Goal: Transaction & Acquisition: Book appointment/travel/reservation

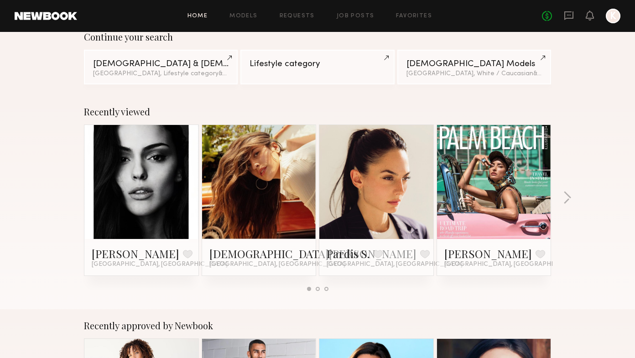
scroll to position [79, 0]
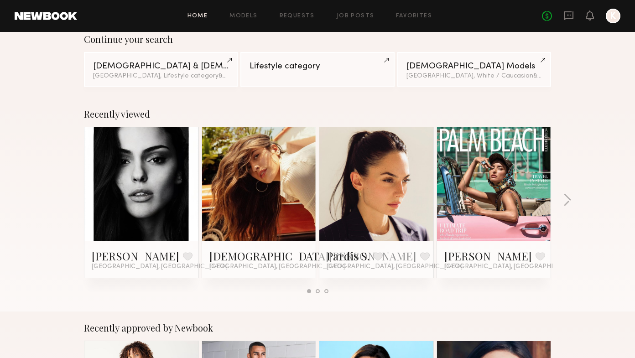
click at [235, 189] on link at bounding box center [259, 184] width 56 height 114
click at [394, 208] on link at bounding box center [377, 184] width 56 height 114
click at [472, 216] on link at bounding box center [495, 184] width 56 height 114
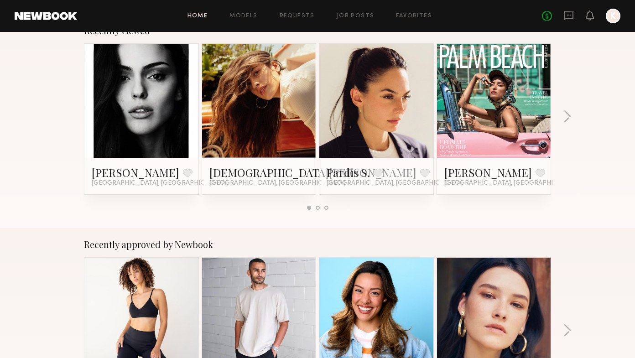
scroll to position [168, 0]
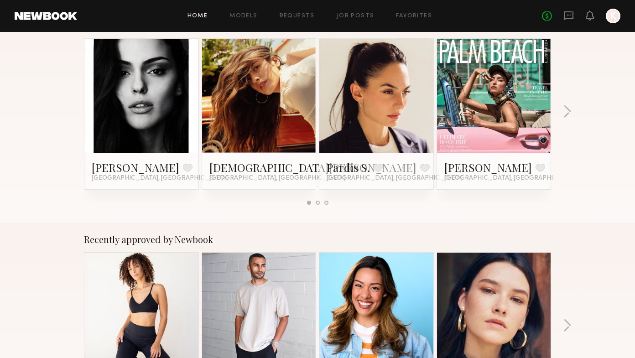
click at [141, 121] on link at bounding box center [142, 96] width 56 height 114
click at [566, 111] on button "button" at bounding box center [567, 112] width 9 height 15
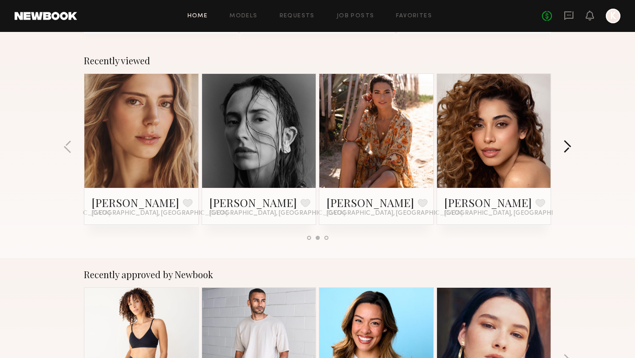
scroll to position [126, 0]
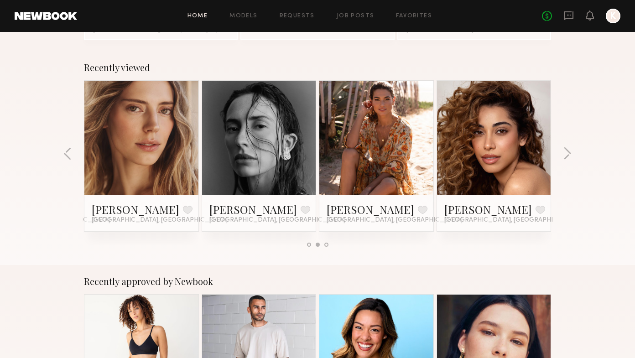
click at [160, 152] on link at bounding box center [142, 138] width 56 height 114
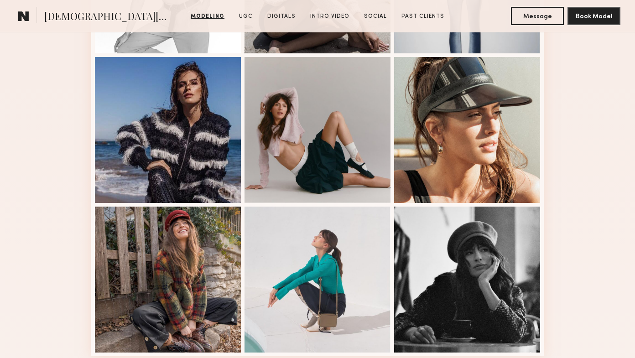
scroll to position [509, 0]
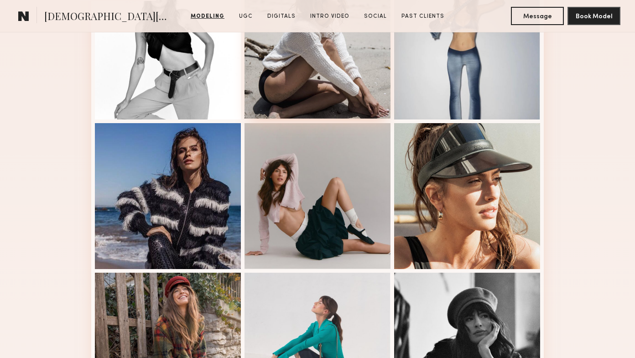
scroll to position [457, 0]
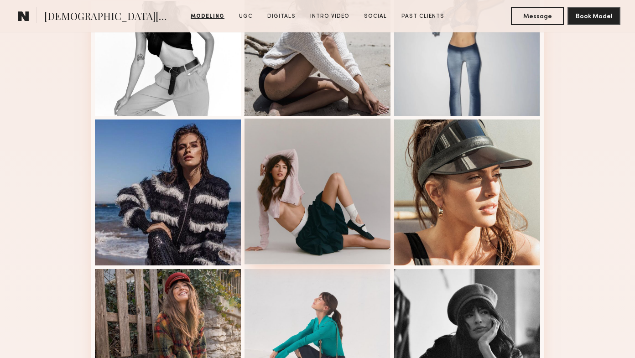
click at [337, 220] on div at bounding box center [318, 192] width 146 height 146
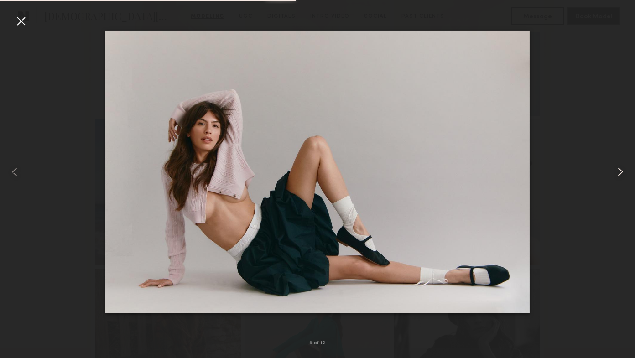
click at [621, 170] on common-icon at bounding box center [620, 172] width 15 height 15
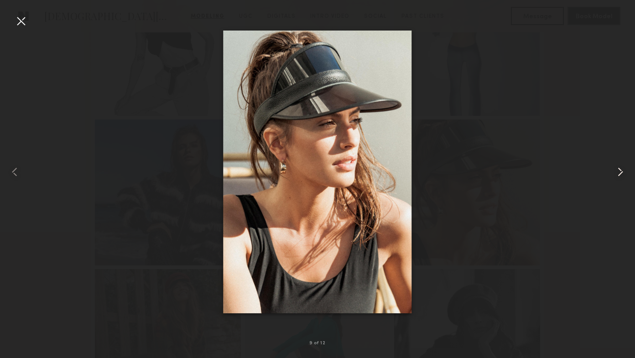
click at [621, 170] on common-icon at bounding box center [620, 172] width 15 height 15
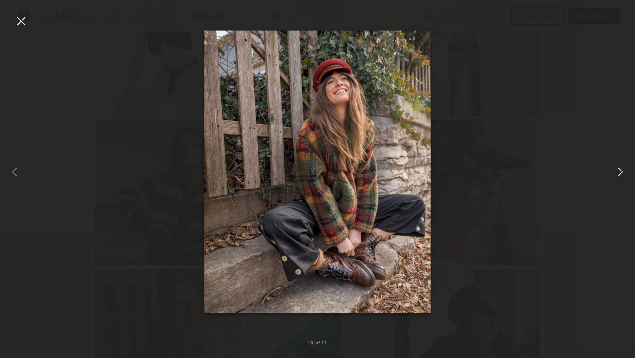
click at [621, 170] on common-icon at bounding box center [620, 172] width 15 height 15
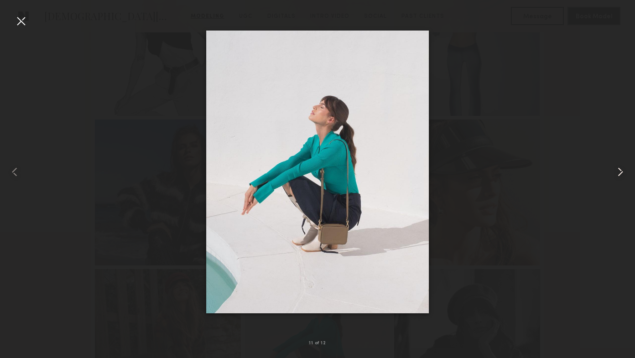
click at [621, 170] on common-icon at bounding box center [620, 172] width 15 height 15
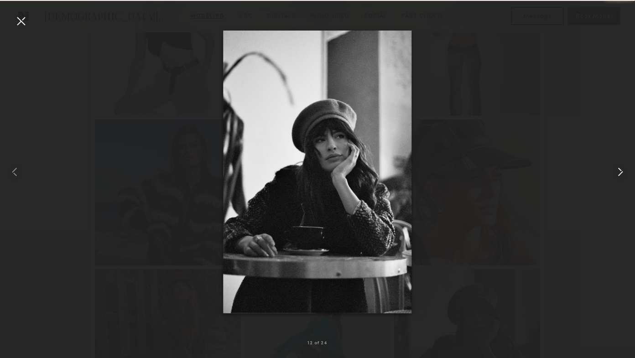
click at [621, 170] on common-icon at bounding box center [620, 172] width 15 height 15
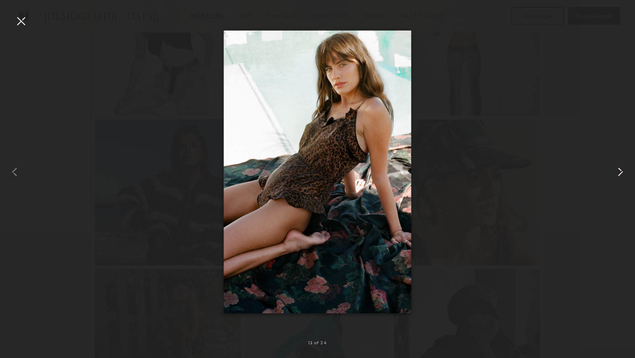
click at [621, 170] on common-icon at bounding box center [620, 172] width 15 height 15
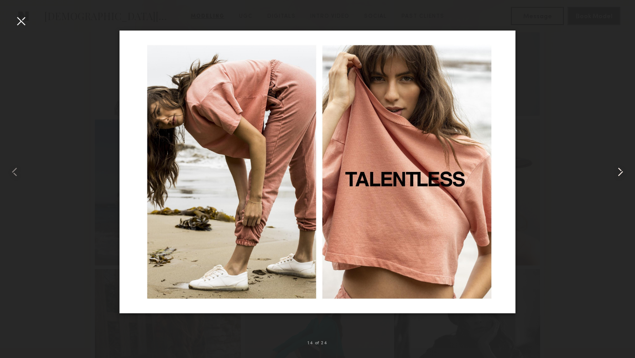
click at [621, 170] on common-icon at bounding box center [620, 172] width 15 height 15
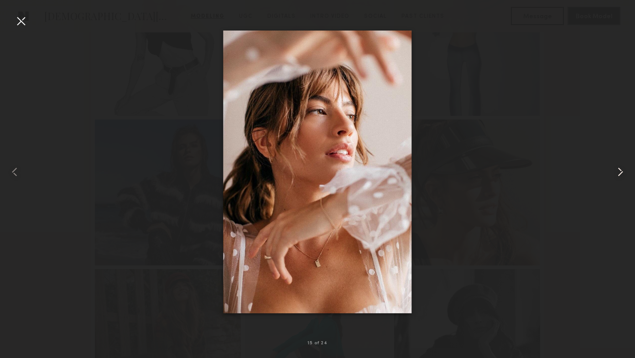
click at [621, 170] on common-icon at bounding box center [620, 172] width 15 height 15
